Goal: Information Seeking & Learning: Check status

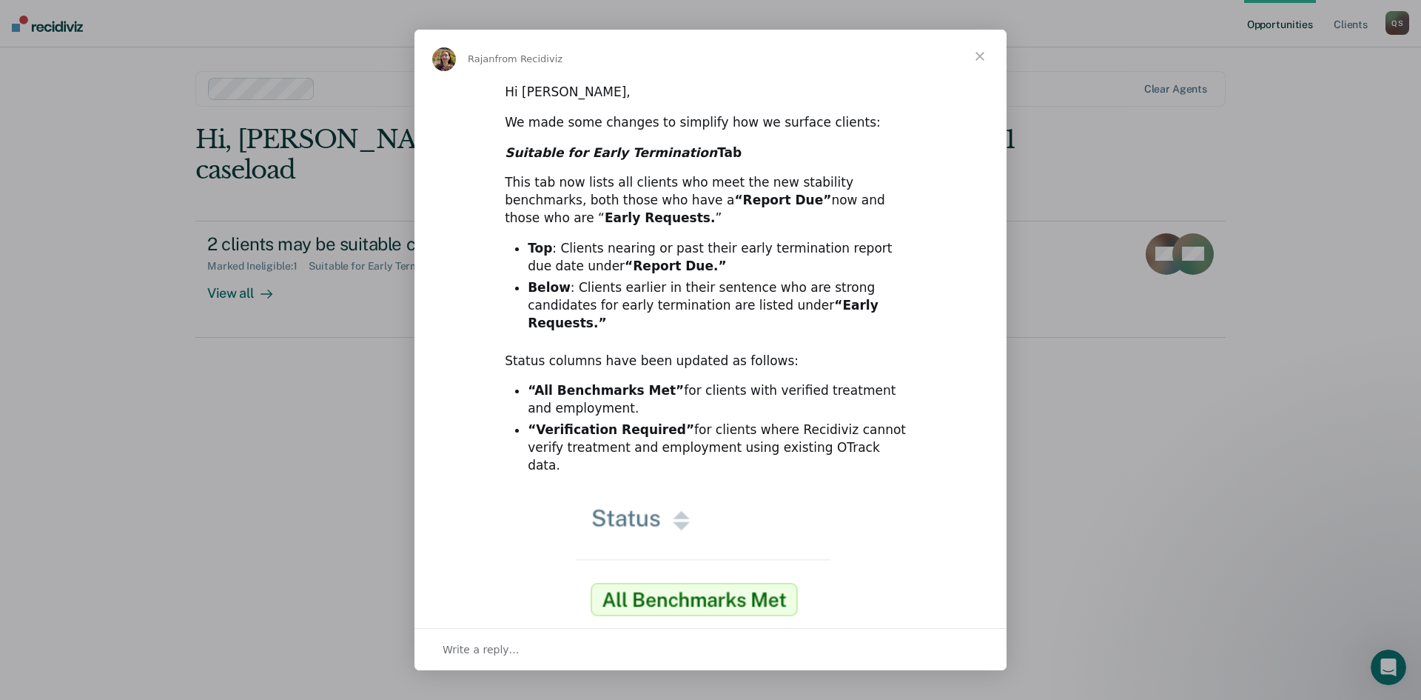
click at [981, 48] on span "Close" at bounding box center [980, 56] width 53 height 53
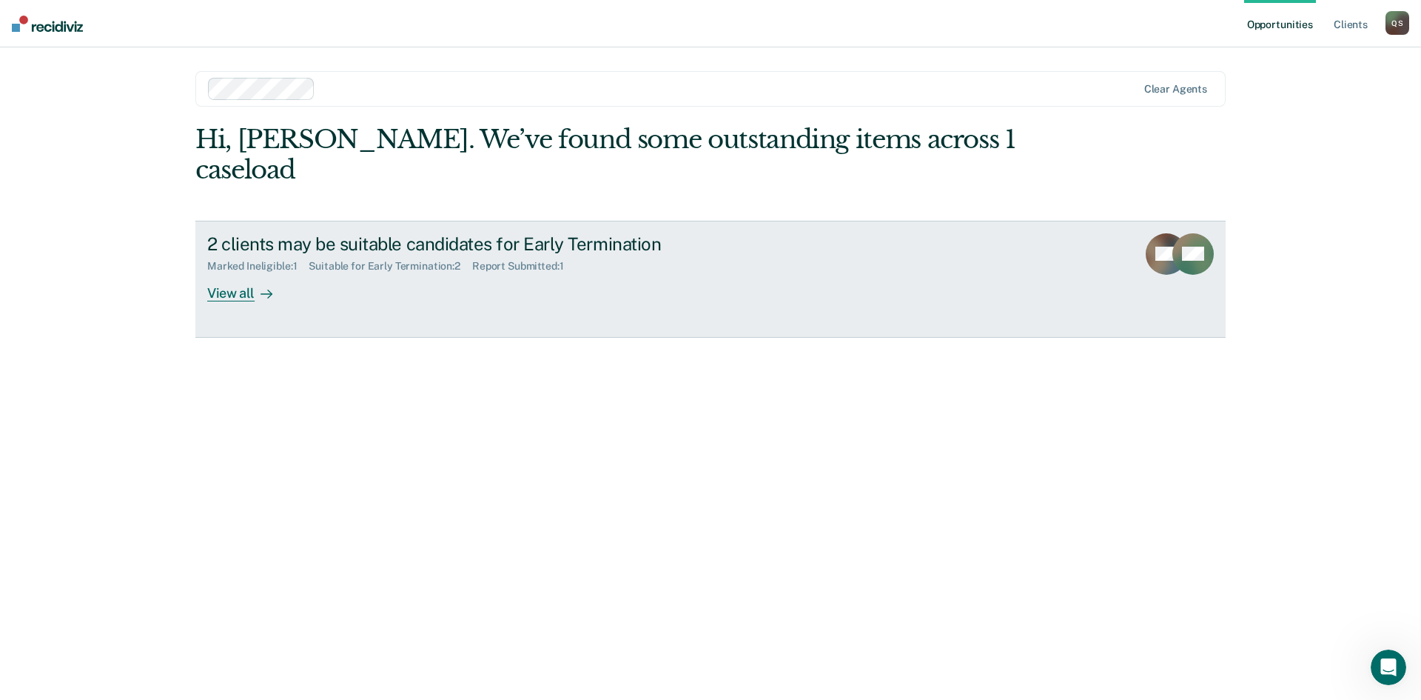
click at [244, 272] on div "View all" at bounding box center [248, 286] width 83 height 29
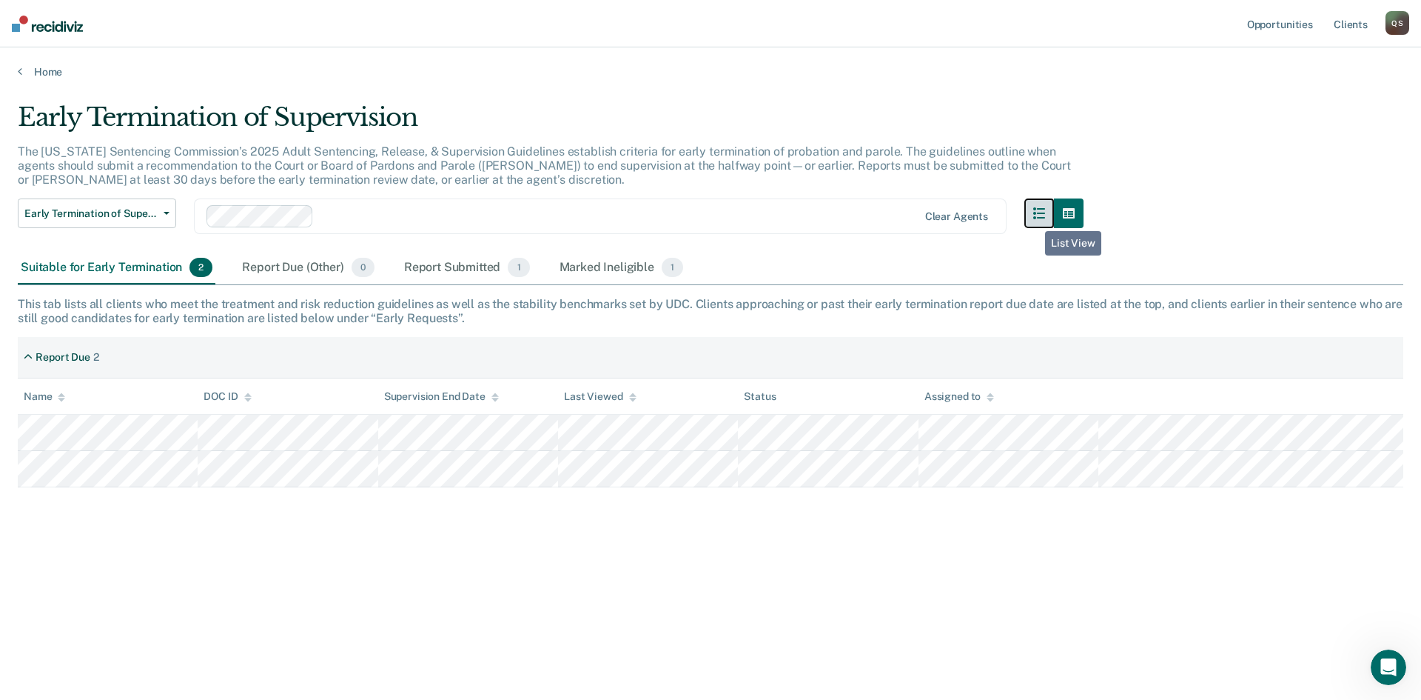
click at [1035, 218] on icon "button" at bounding box center [1040, 213] width 12 height 12
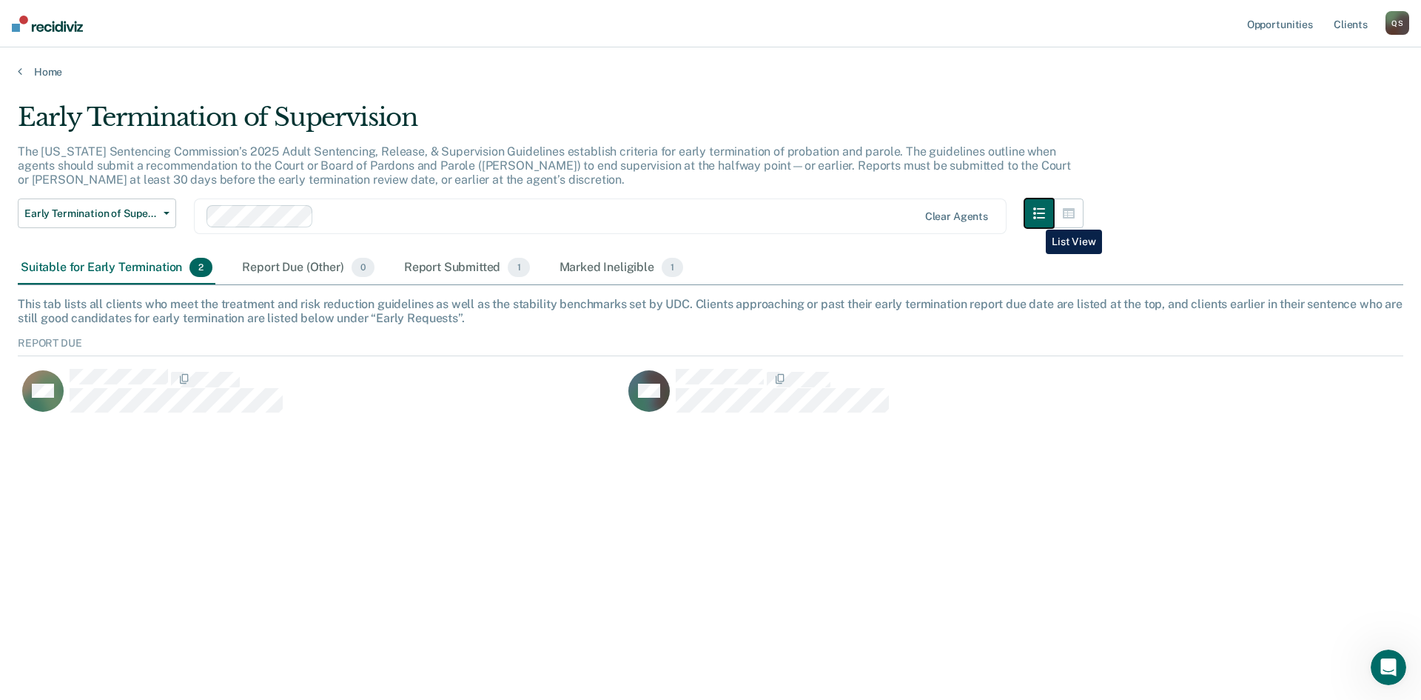
scroll to position [79, 1375]
click at [1072, 214] on icon "button" at bounding box center [1069, 213] width 12 height 12
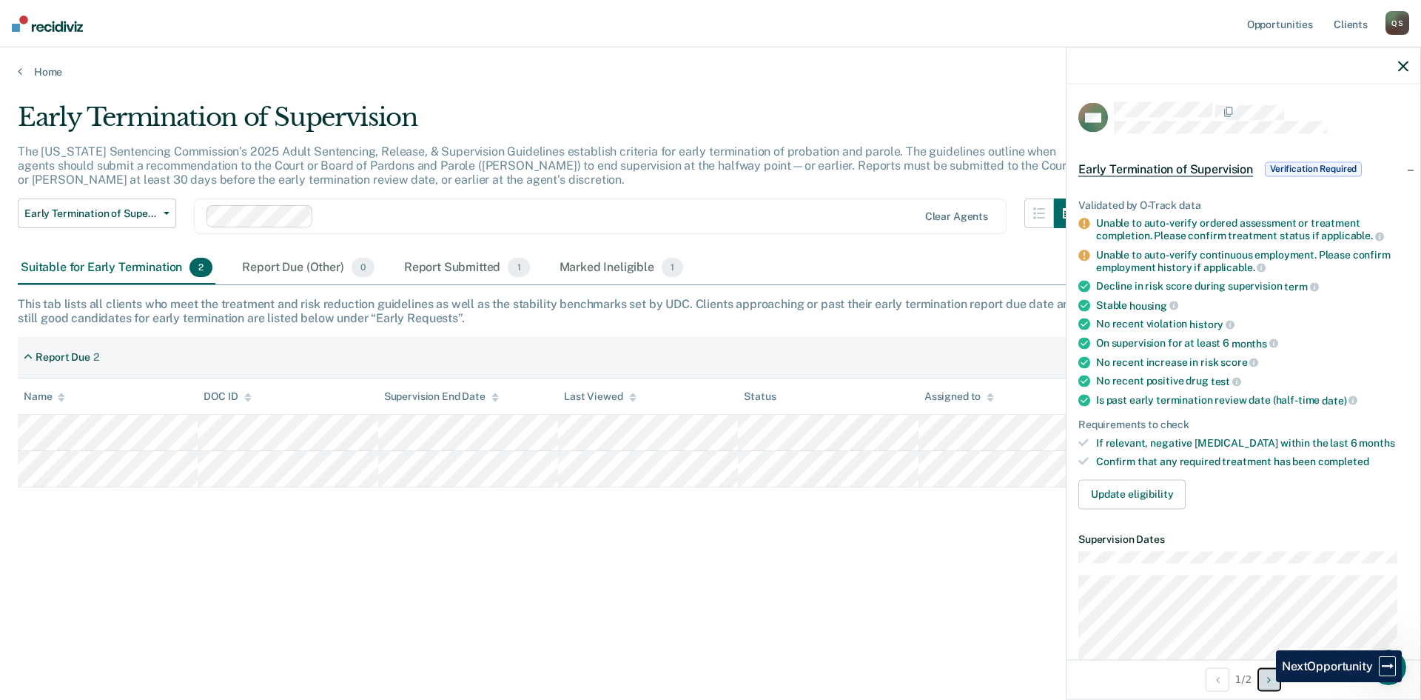
click at [1265, 682] on button "Next Opportunity" at bounding box center [1270, 679] width 24 height 24
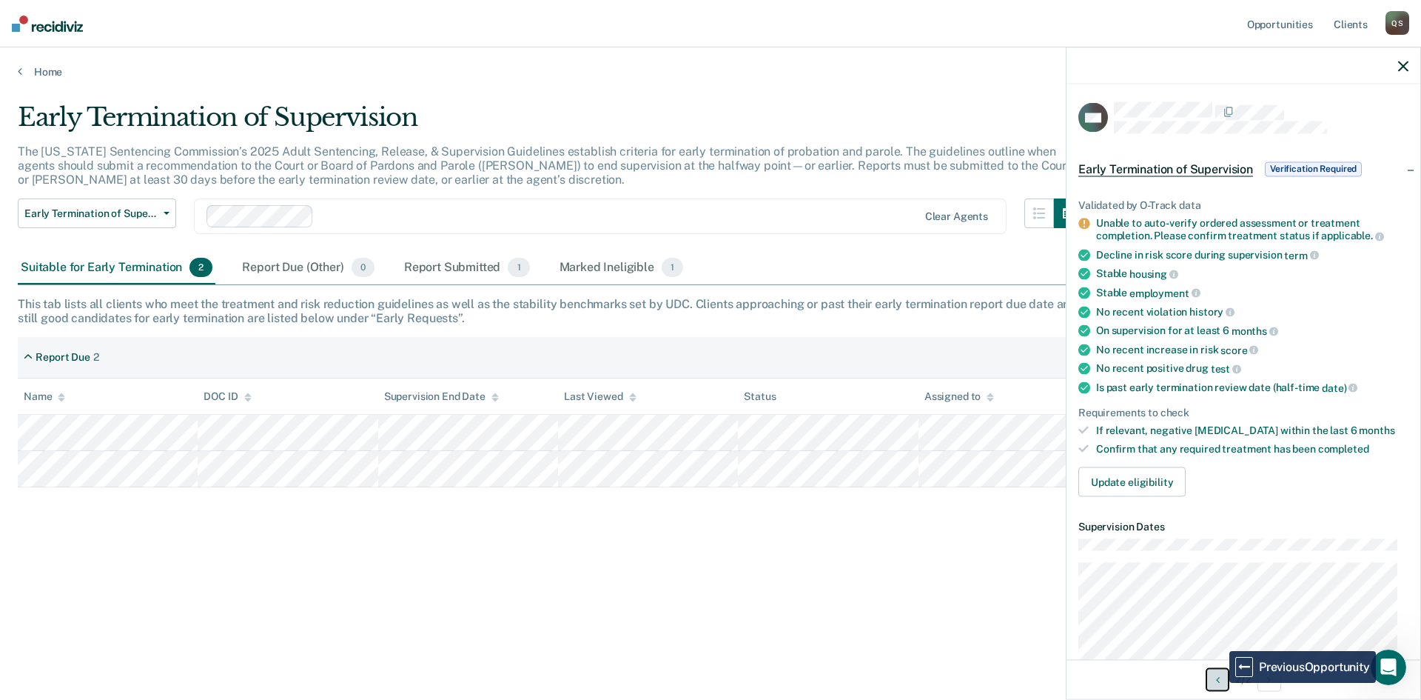
click at [1216, 678] on icon "Previous Opportunity" at bounding box center [1218, 679] width 4 height 10
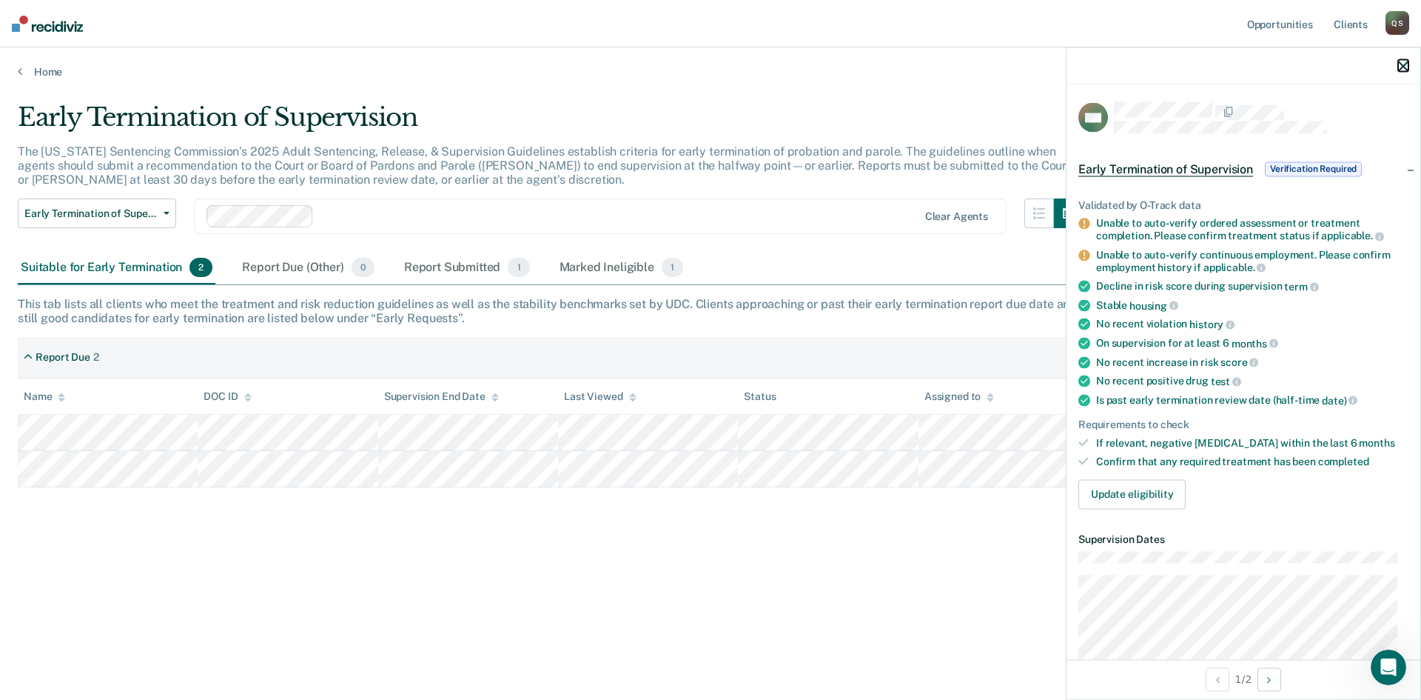
click at [1403, 63] on icon "button" at bounding box center [1403, 66] width 10 height 10
